Goal: Transaction & Acquisition: Download file/media

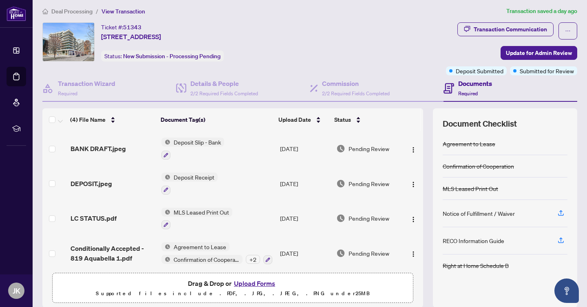
scroll to position [3, 0]
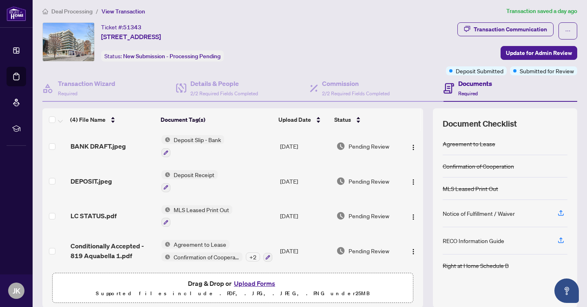
click at [341, 40] on div "Ticket #: 51343 [STREET_ADDRESS] Status: New Submission - Processing Pending" at bounding box center [242, 41] width 400 height 39
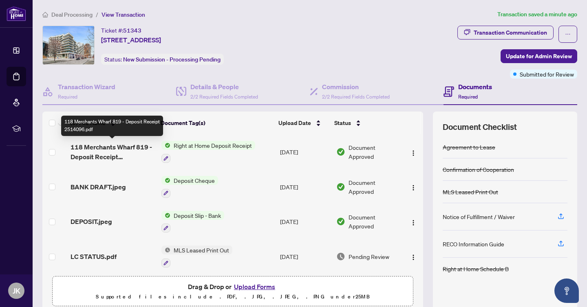
click at [123, 145] on span "118 Merchants Wharf 819 - Deposit Receipt 2514096.pdf" at bounding box center [112, 152] width 84 height 20
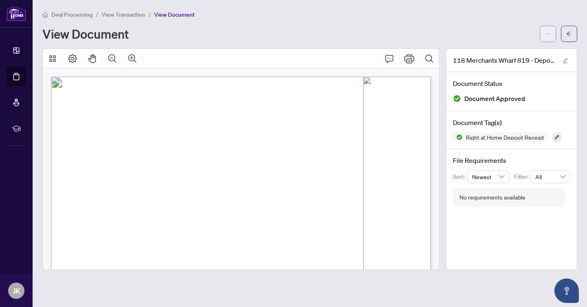
click at [547, 33] on icon "ellipsis" at bounding box center [548, 34] width 6 height 6
click at [518, 55] on span "Download" at bounding box center [518, 51] width 62 height 9
click at [567, 31] on icon "arrow-left" at bounding box center [569, 34] width 6 height 6
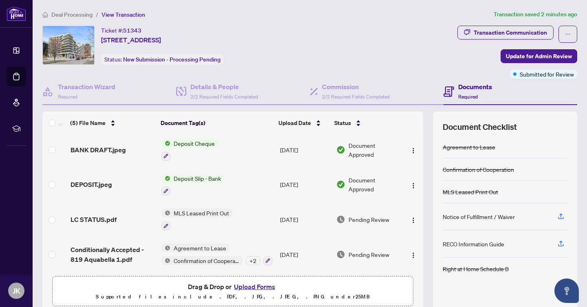
scroll to position [1, 0]
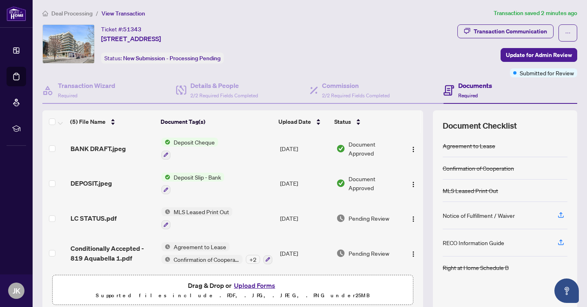
click at [332, 46] on div "Ticket #: 51343 [STREET_ADDRESS] Status: New Submission - Processing Pending" at bounding box center [248, 43] width 412 height 39
